Goal: Transaction & Acquisition: Download file/media

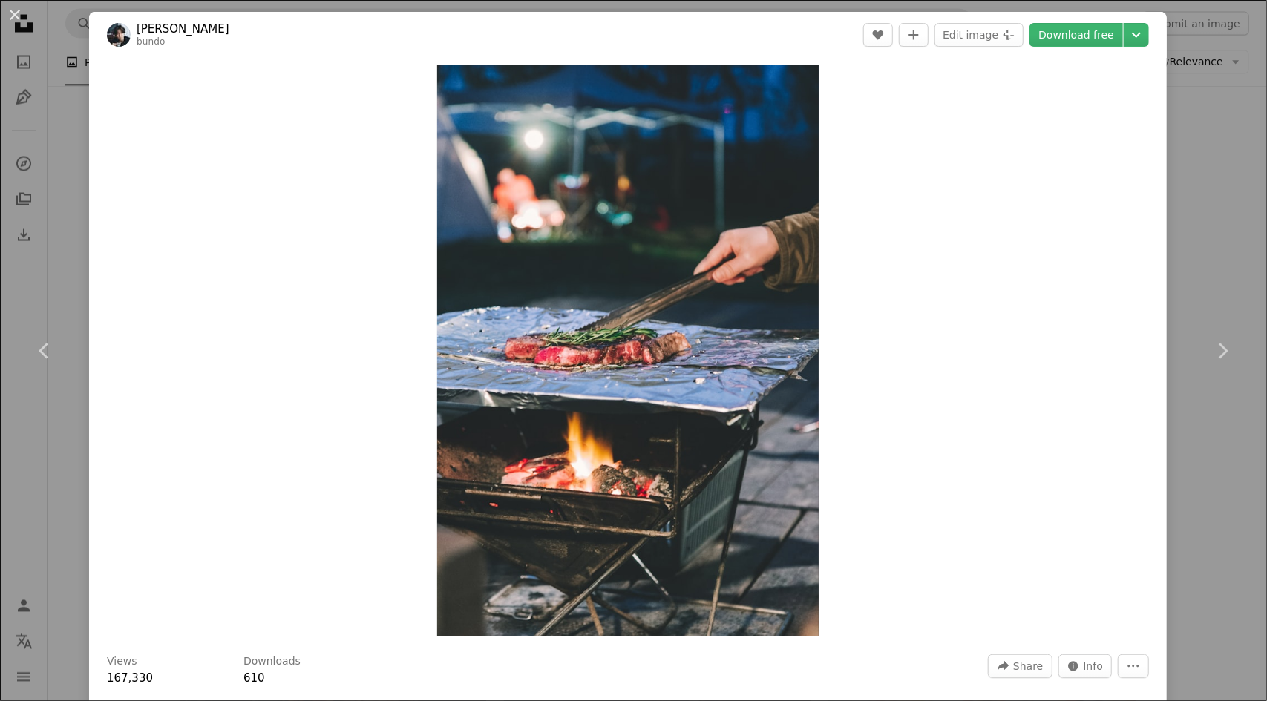
scroll to position [2523, 0]
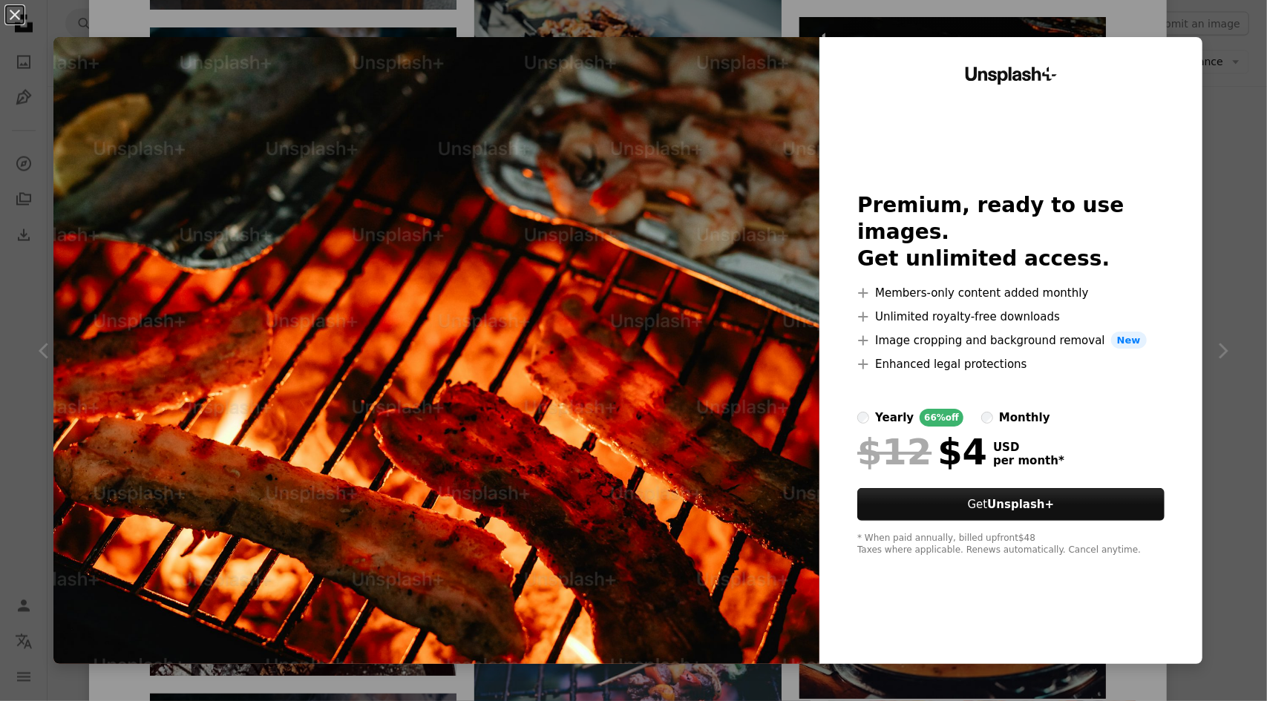
click at [1203, 200] on div "An X shape Unsplash+ Premium, ready to use images. Get unlimited access. A plus…" at bounding box center [633, 350] width 1267 height 701
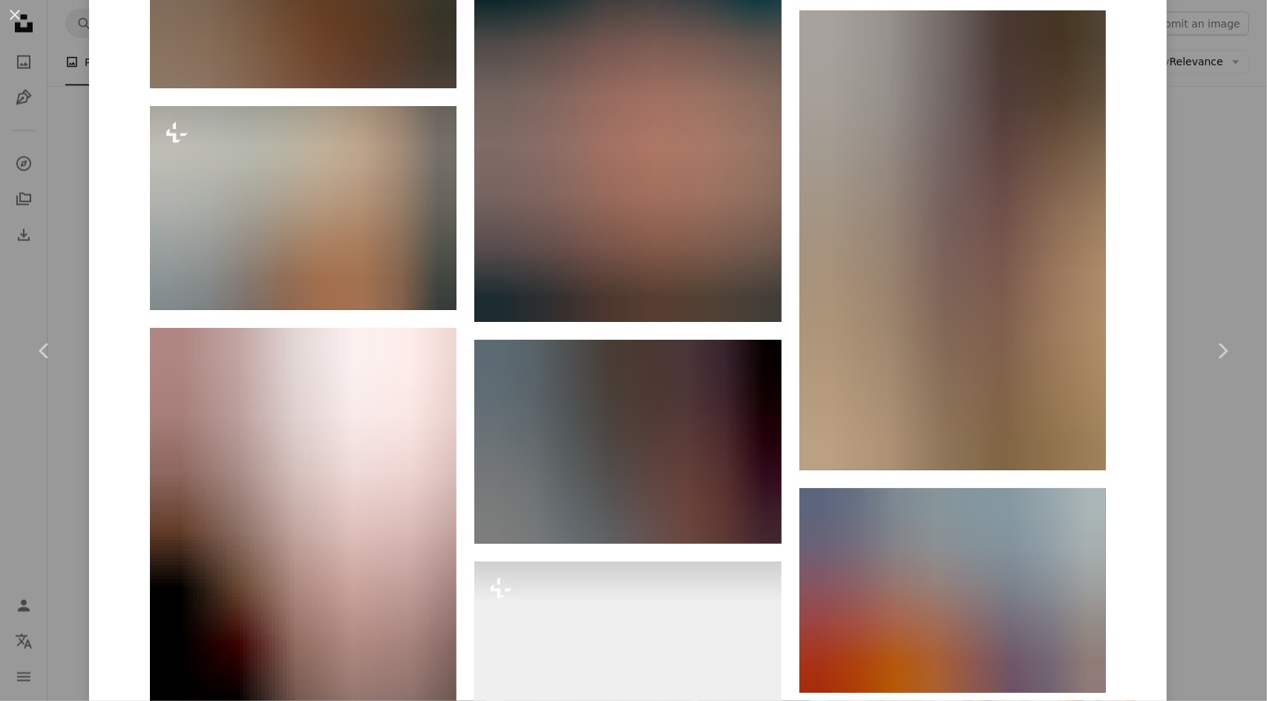
scroll to position [11041, 0]
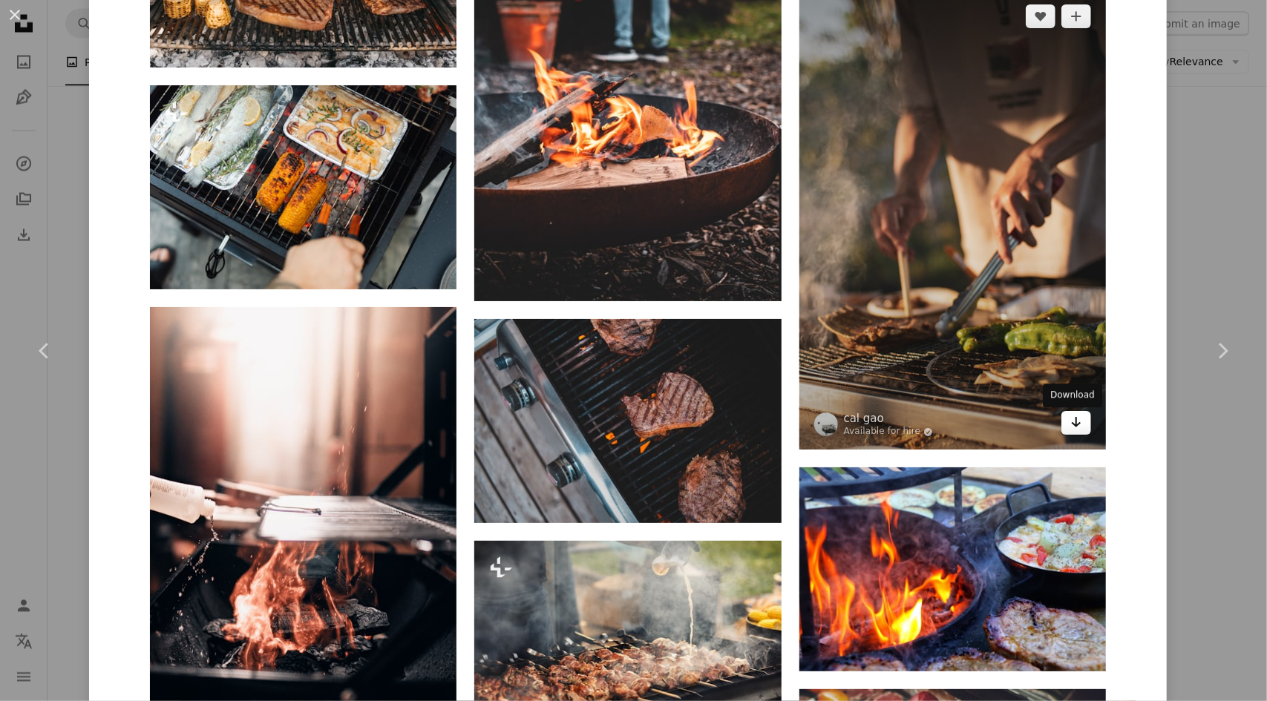
click at [1070, 434] on link "Arrow pointing down" at bounding box center [1076, 423] width 30 height 24
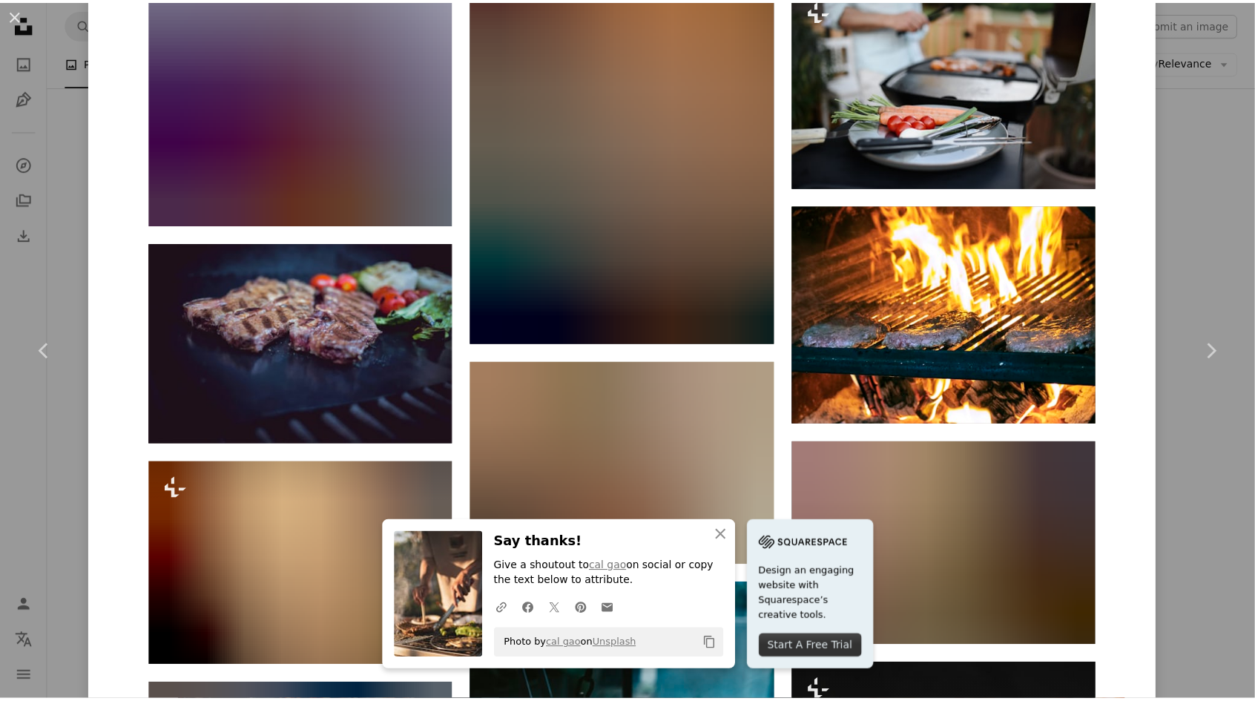
scroll to position [25216, 0]
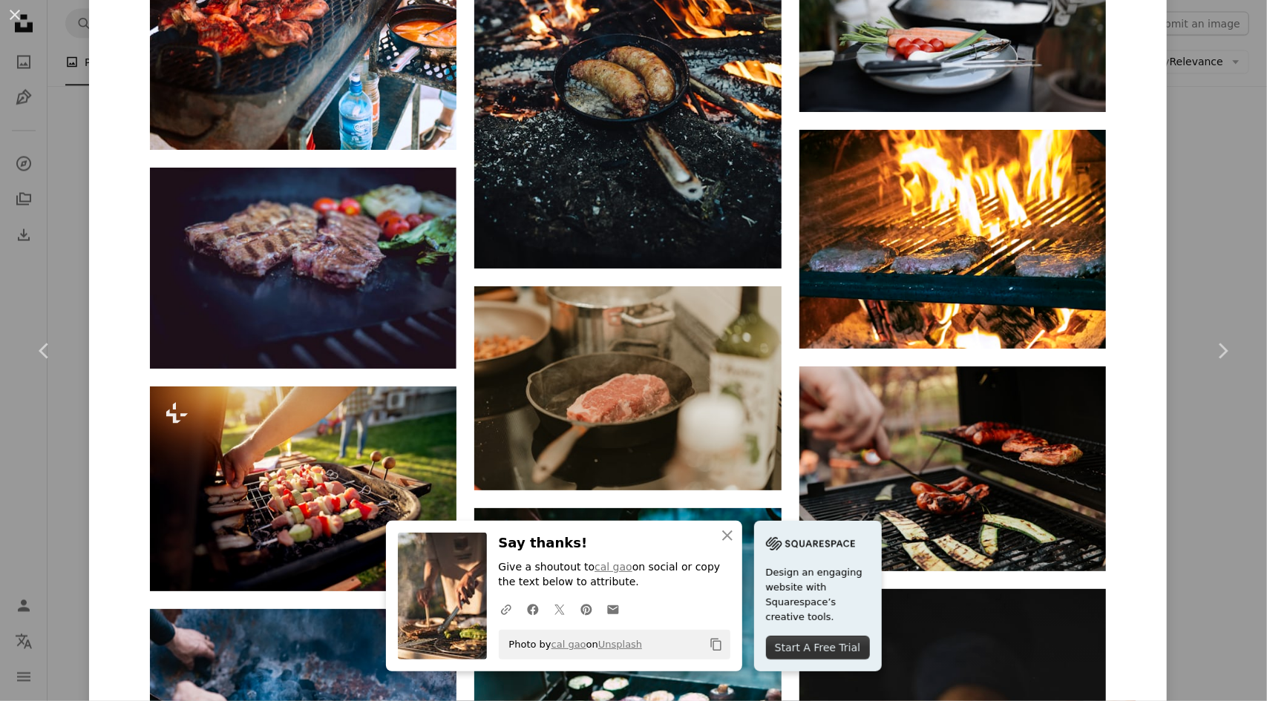
drag, startPoint x: 1186, startPoint y: 222, endPoint x: 1187, endPoint y: 243, distance: 20.8
click at [1186, 222] on div "An X shape Chevron left Chevron right An X shape Close Say thanks! Give a shout…" at bounding box center [633, 350] width 1267 height 701
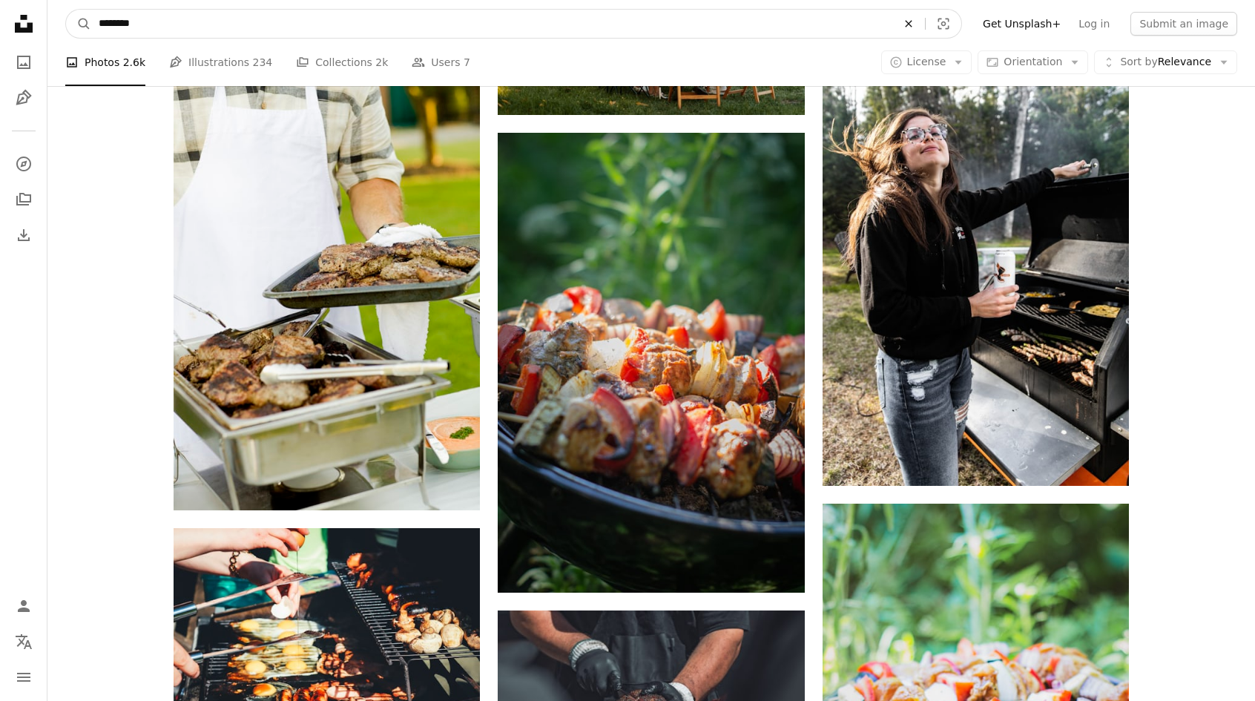
click at [912, 26] on icon "Find visuals sitewide" at bounding box center [908, 23] width 7 height 7
type input "*********"
click at [66, 10] on button "A magnifying glass" at bounding box center [78, 24] width 25 height 28
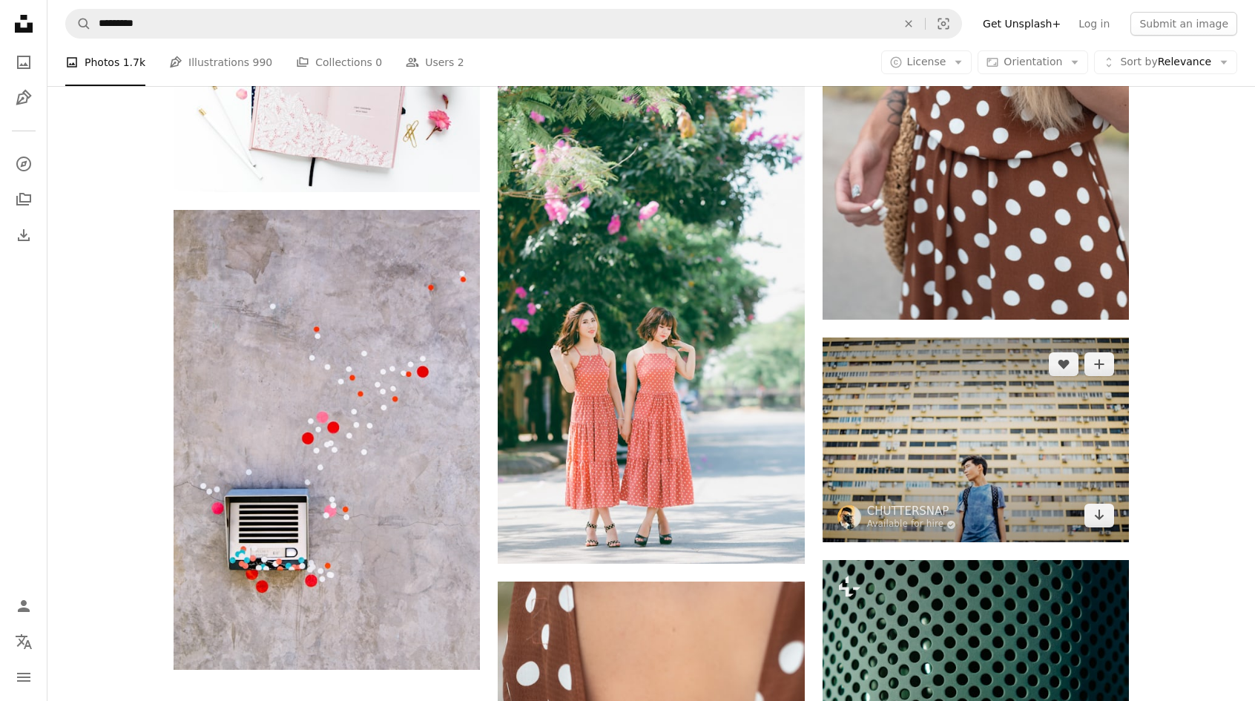
scroll to position [1855, 0]
